Goal: Task Accomplishment & Management: Use online tool/utility

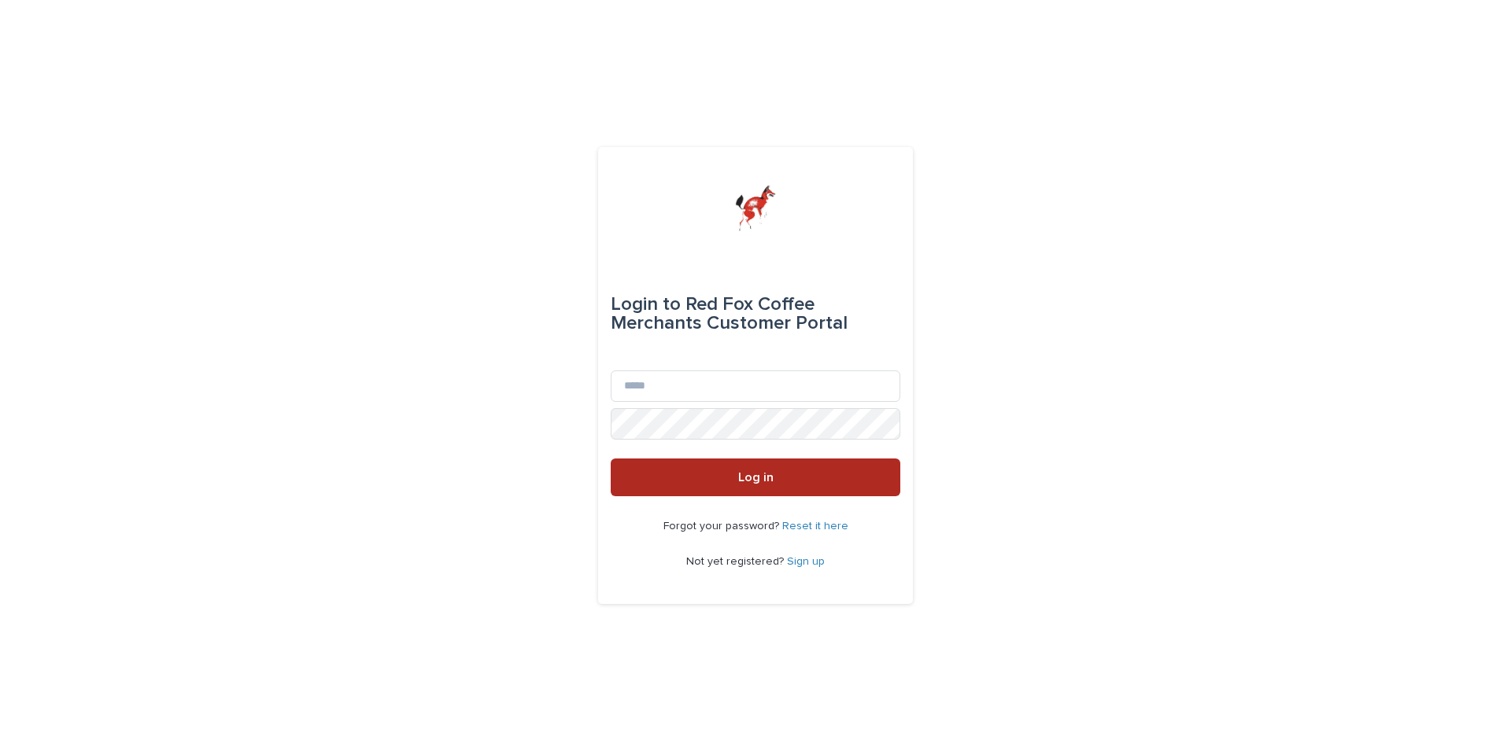
click at [738, 468] on button "Log in" at bounding box center [756, 478] width 290 height 38
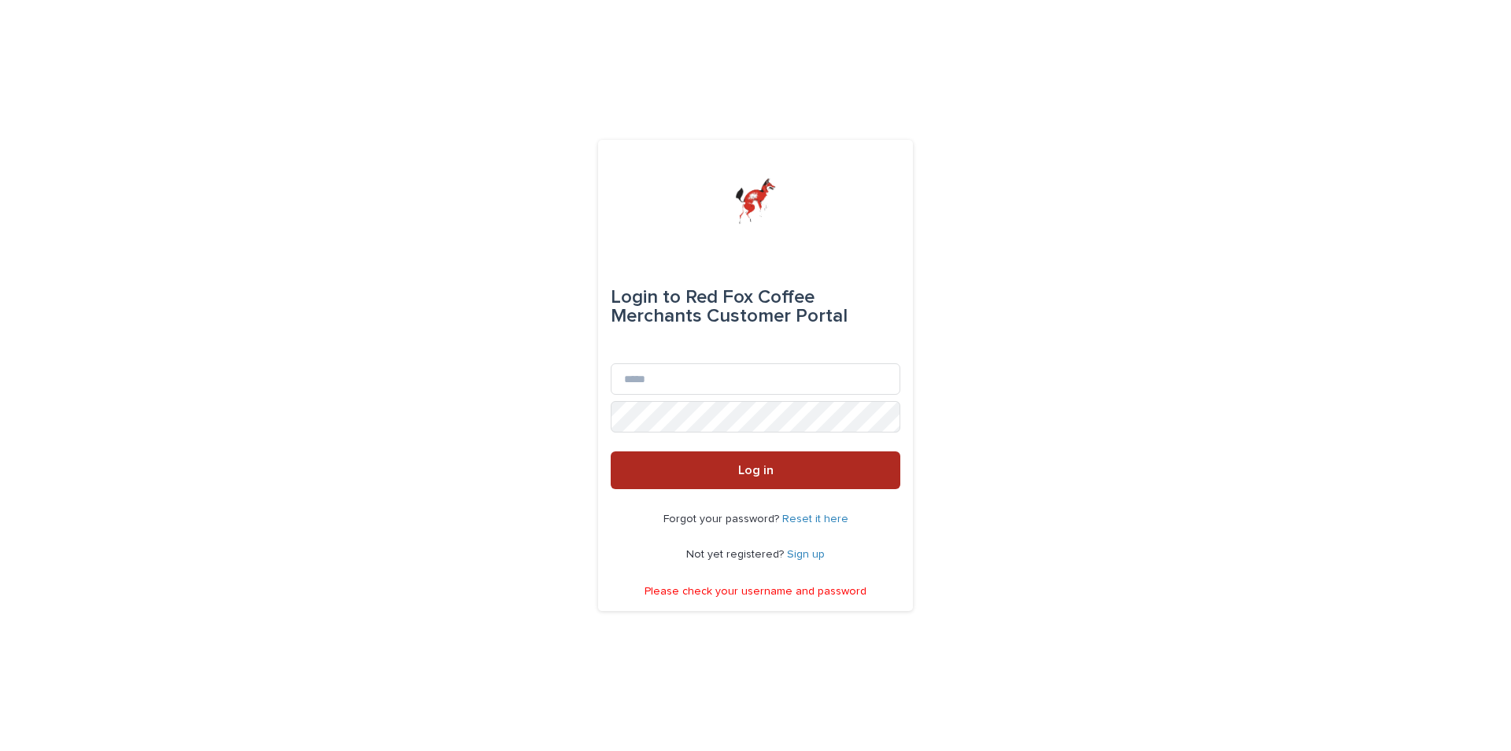
click at [745, 467] on span "Log in" at bounding box center [755, 470] width 35 height 13
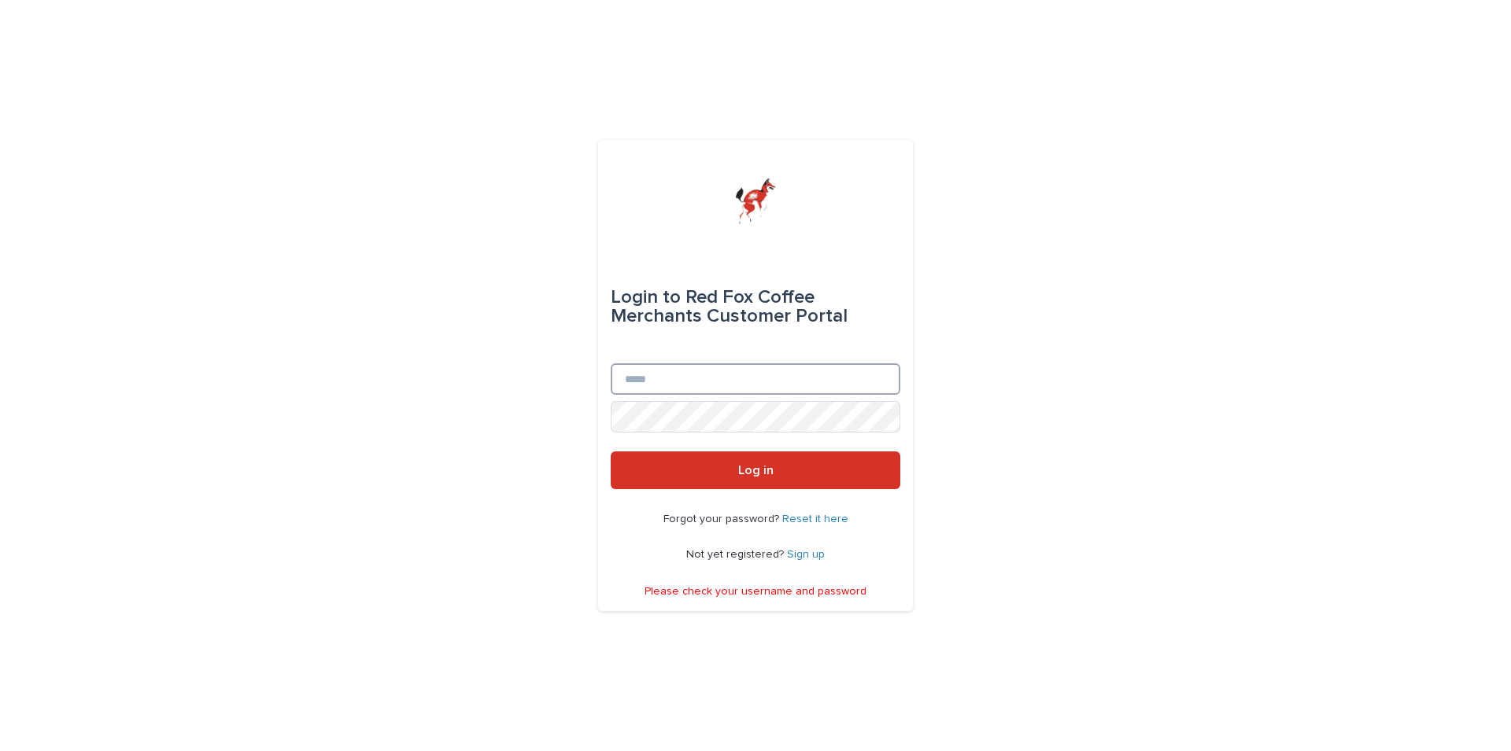
click at [666, 373] on input "Email" at bounding box center [756, 378] width 290 height 31
type input "**********"
click at [1161, 480] on div "**********" at bounding box center [755, 375] width 1511 height 751
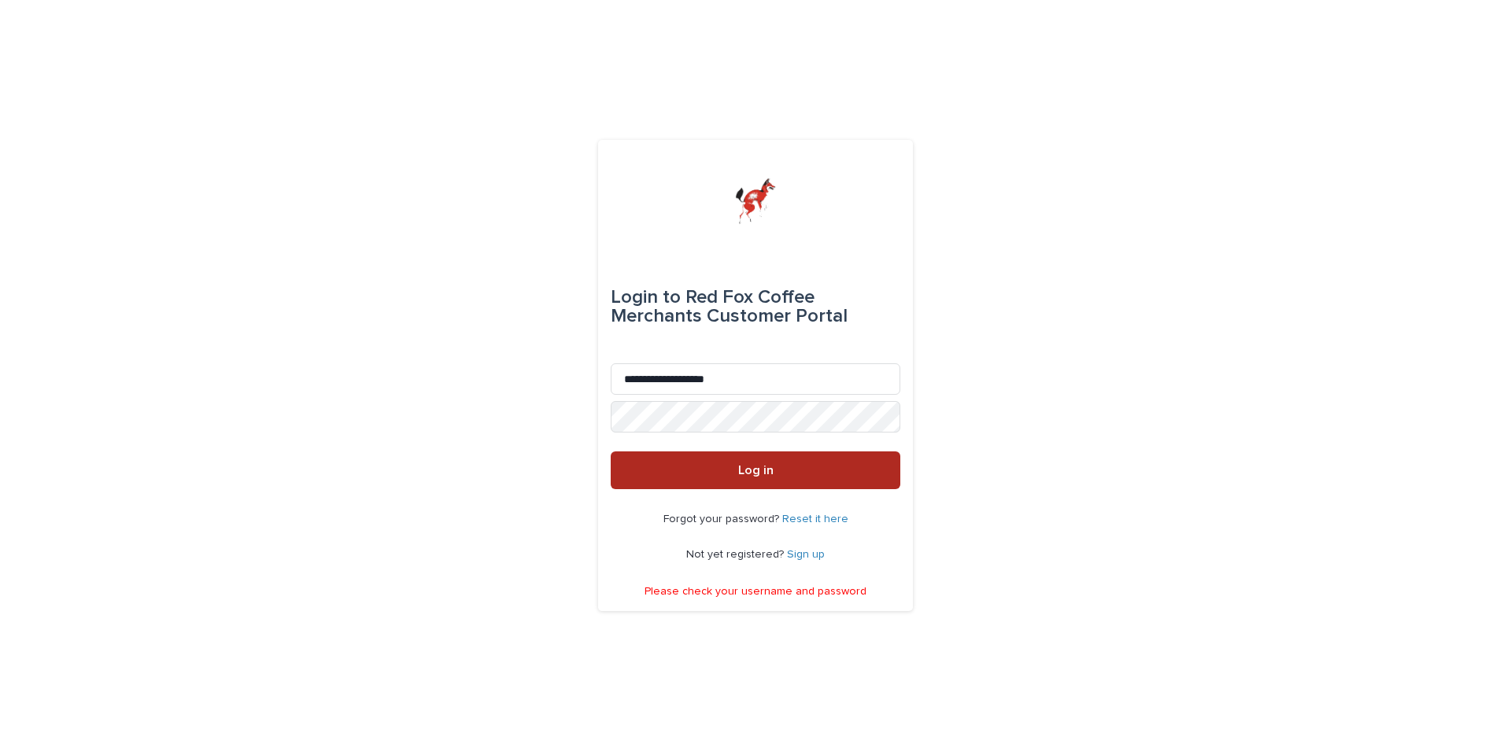
click at [750, 469] on span "Log in" at bounding box center [755, 470] width 35 height 13
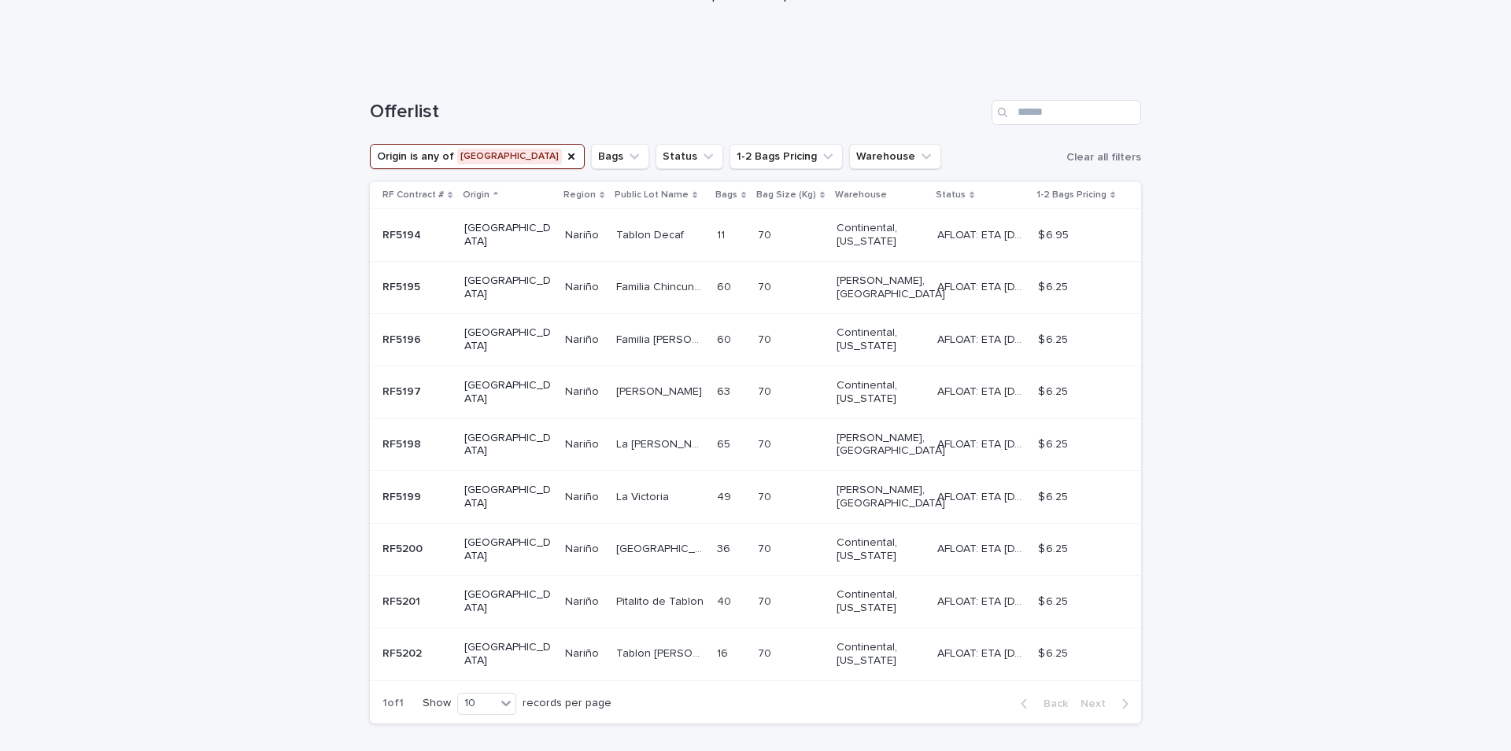
scroll to position [198, 0]
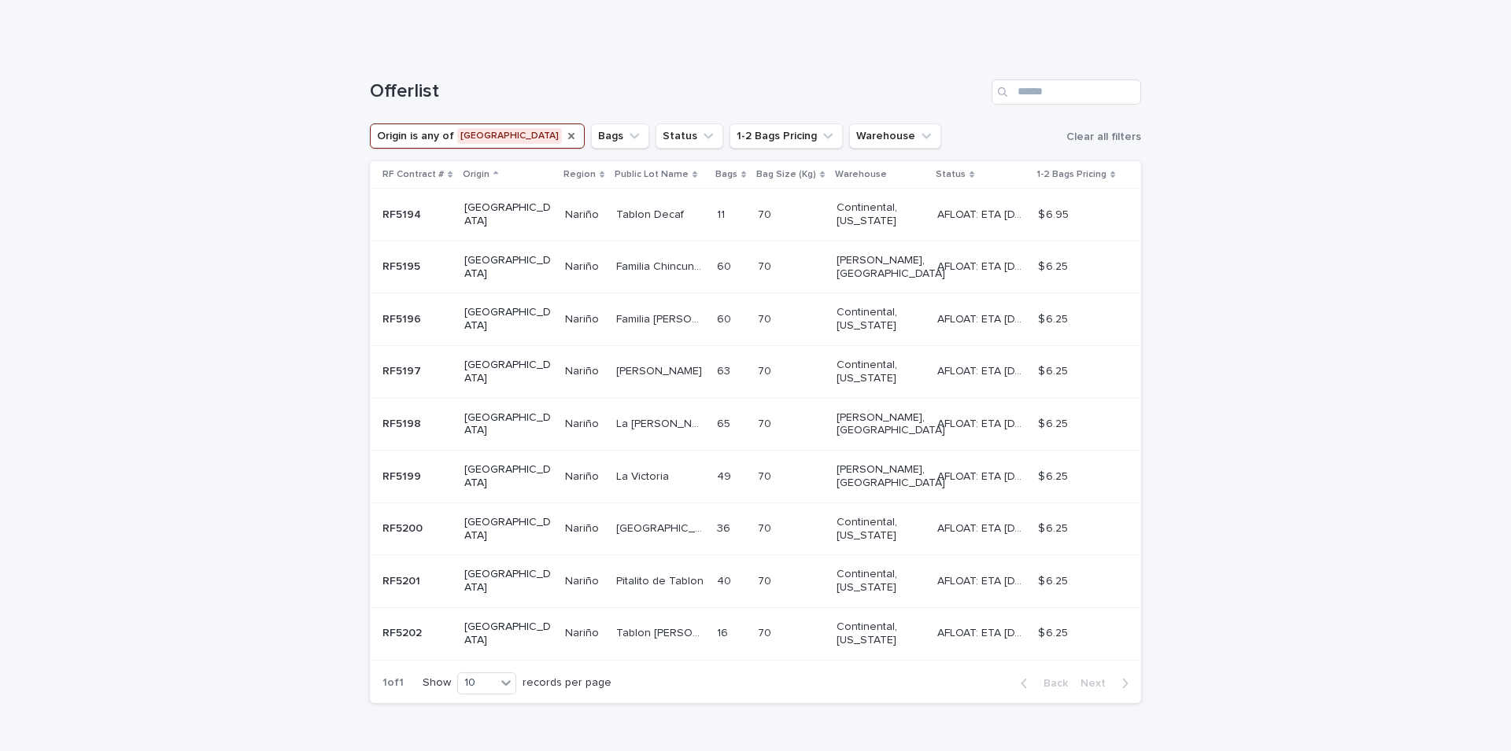
click at [565, 133] on icon "Origin" at bounding box center [571, 136] width 13 height 13
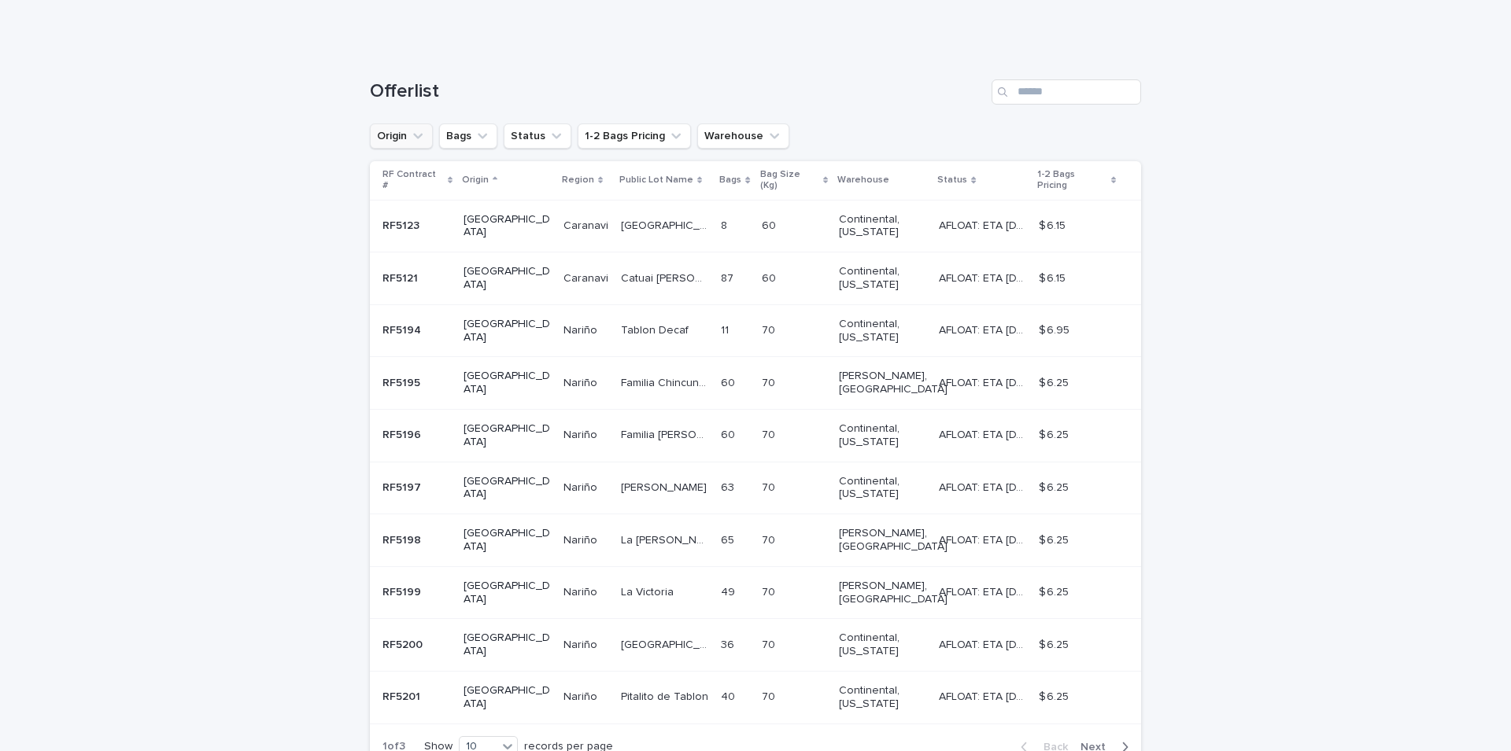
click at [1083, 742] on span "Next" at bounding box center [1097, 747] width 35 height 11
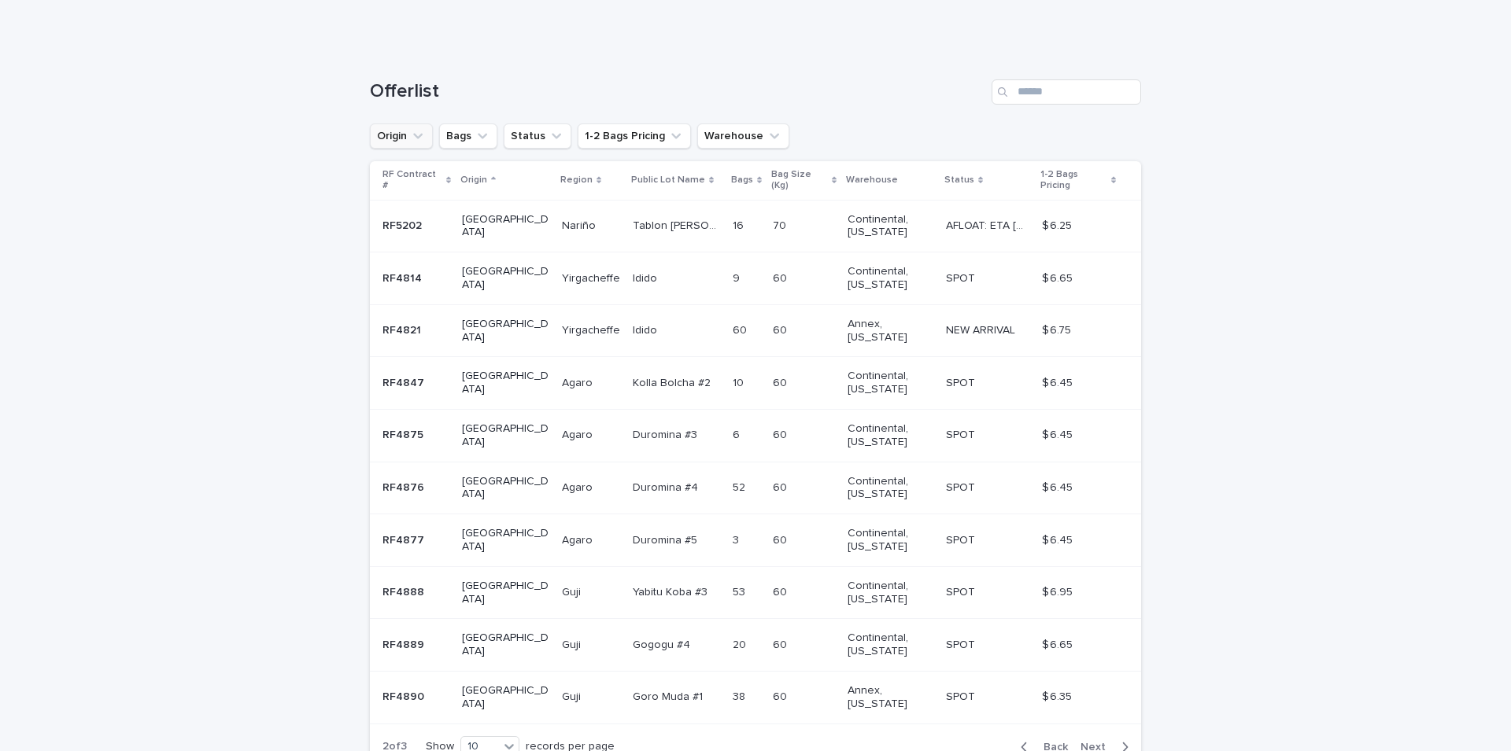
click at [1095, 742] on span "Next" at bounding box center [1097, 747] width 35 height 11
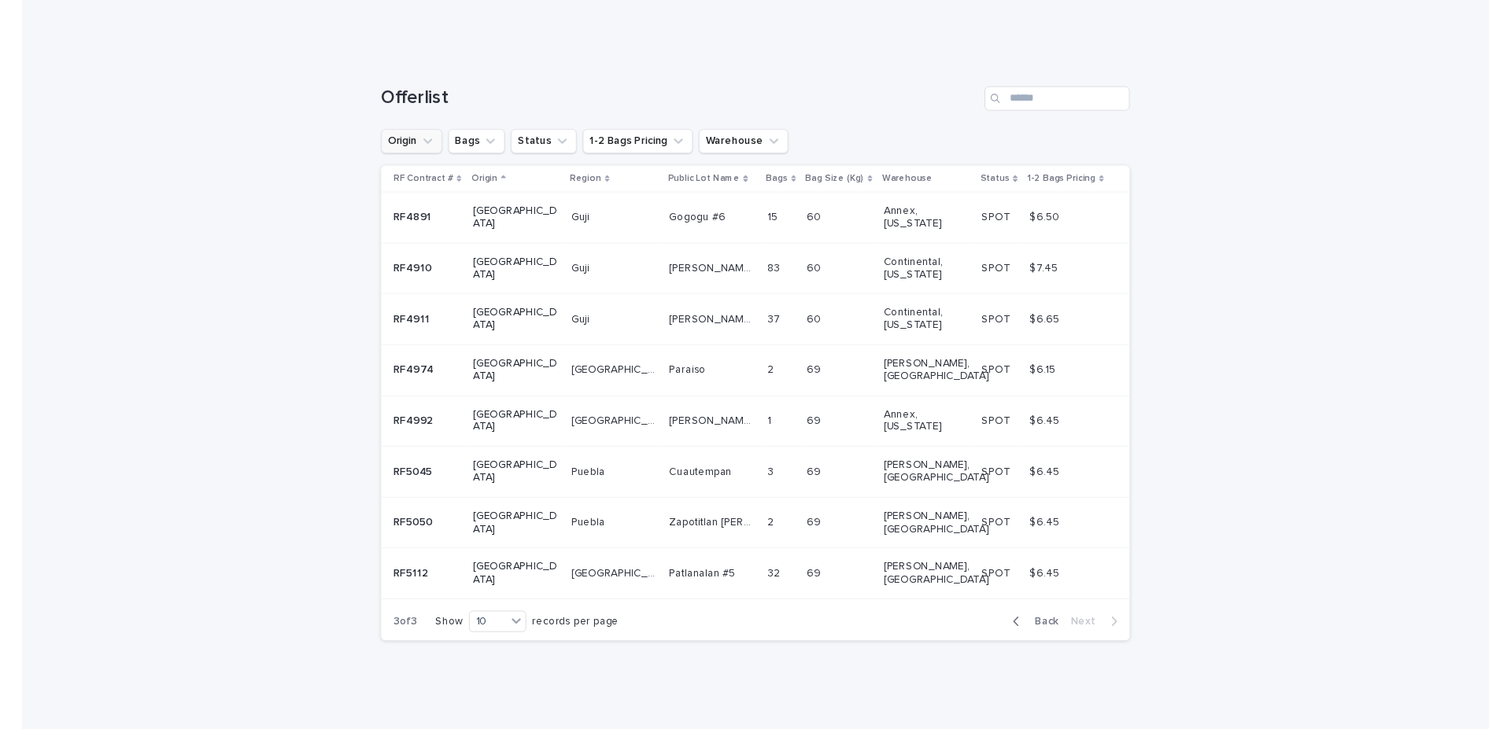
scroll to position [109, 0]
